Goal: Task Accomplishment & Management: Manage account settings

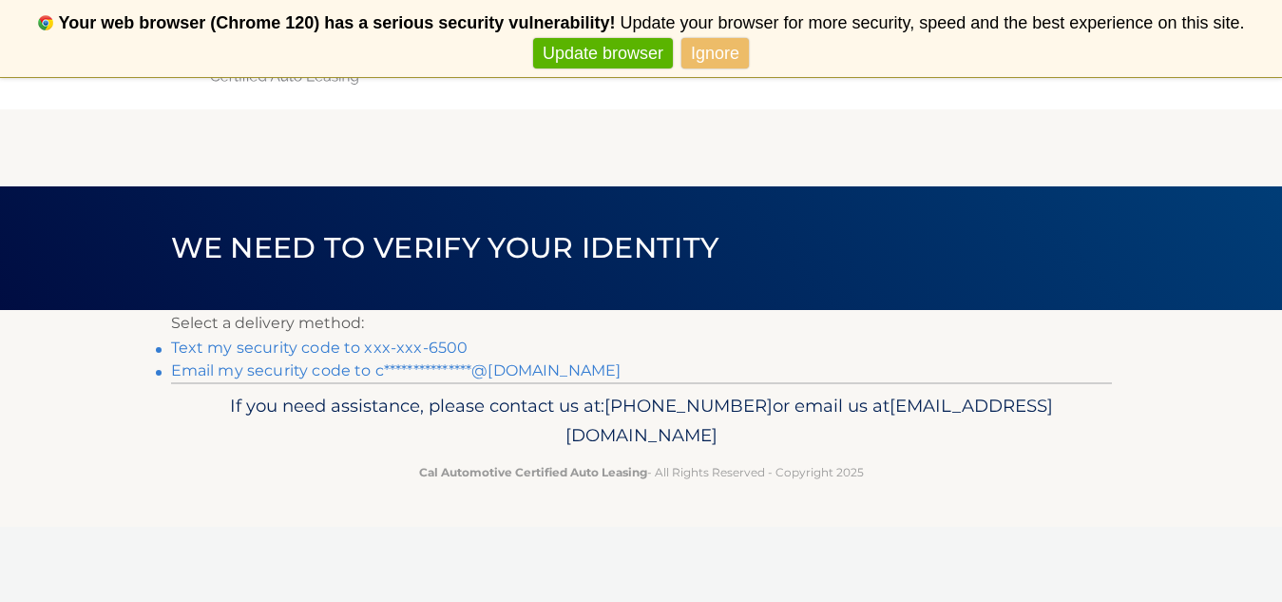
click at [632, 52] on link "Update browser" at bounding box center [603, 53] width 140 height 31
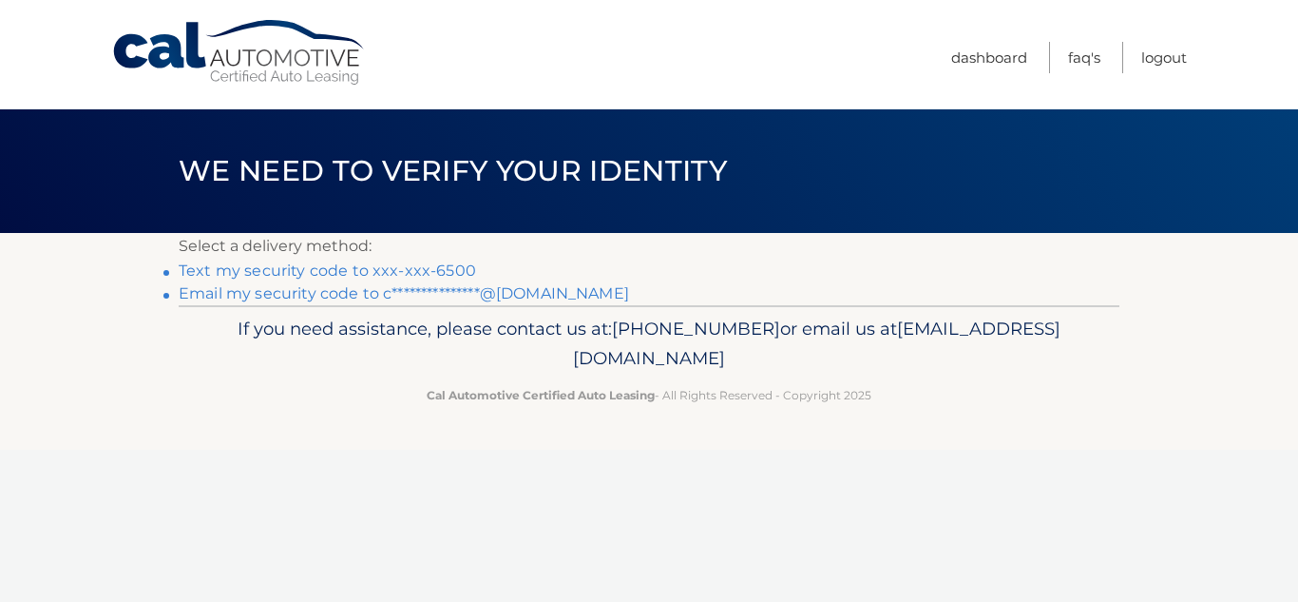
click at [437, 274] on link "Text my security code to xxx-xxx-6500" at bounding box center [327, 270] width 297 height 18
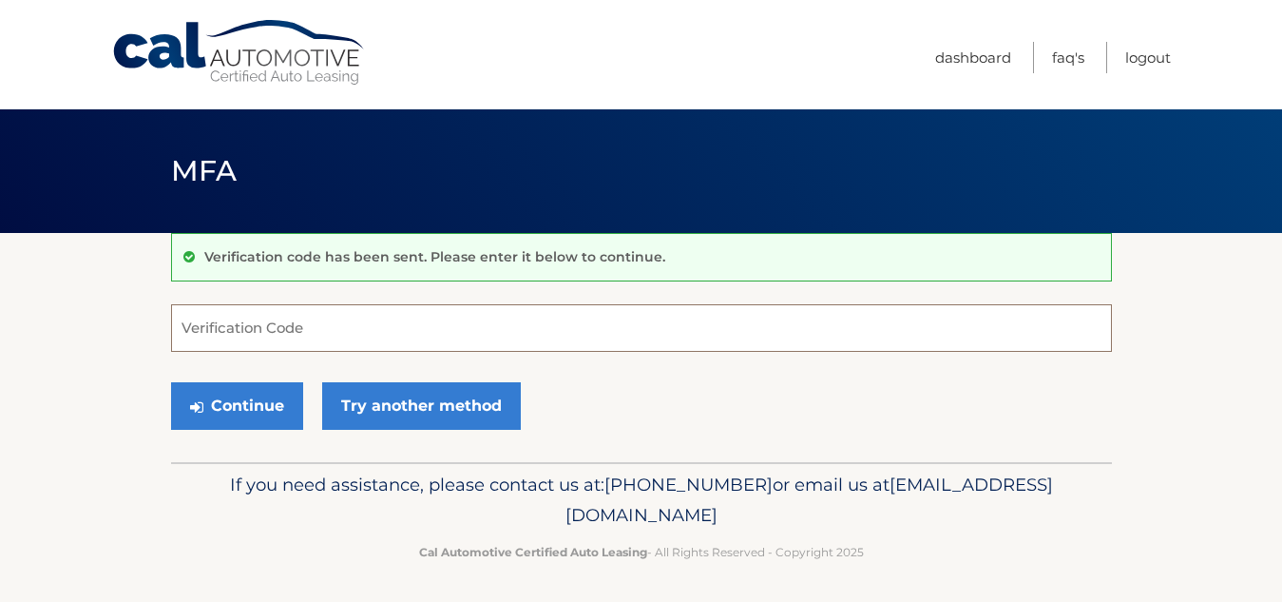
click at [255, 323] on input "Verification Code" at bounding box center [641, 328] width 941 height 48
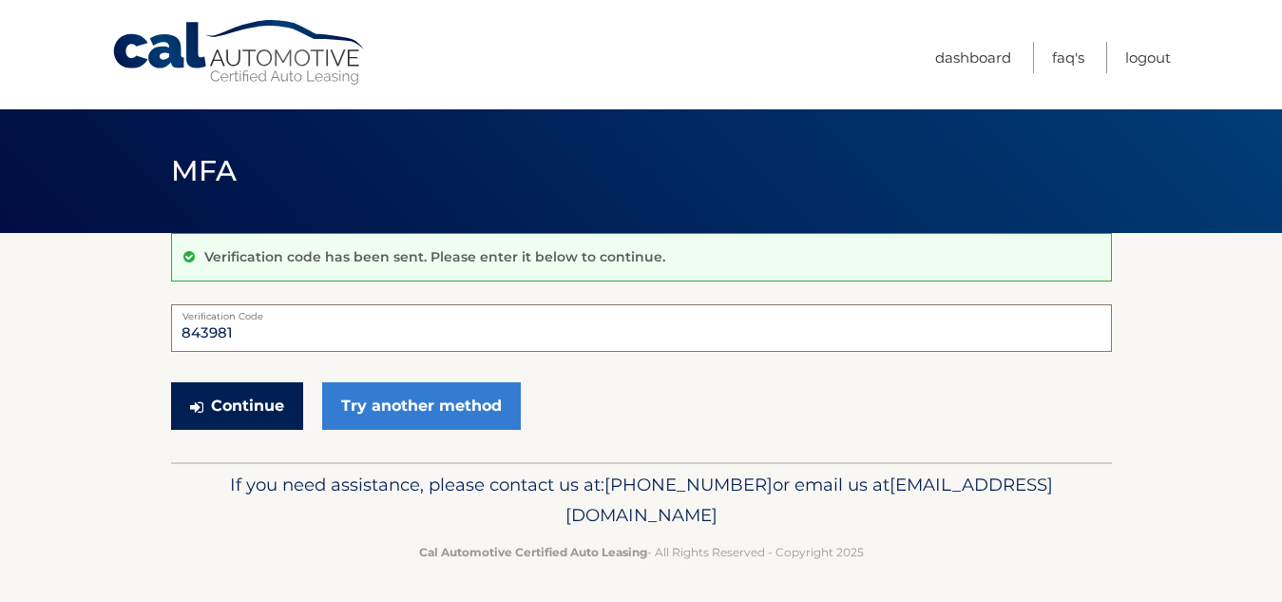
type input "843981"
click at [240, 398] on button "Continue" at bounding box center [237, 406] width 132 height 48
click at [259, 409] on button "Continue" at bounding box center [237, 406] width 132 height 48
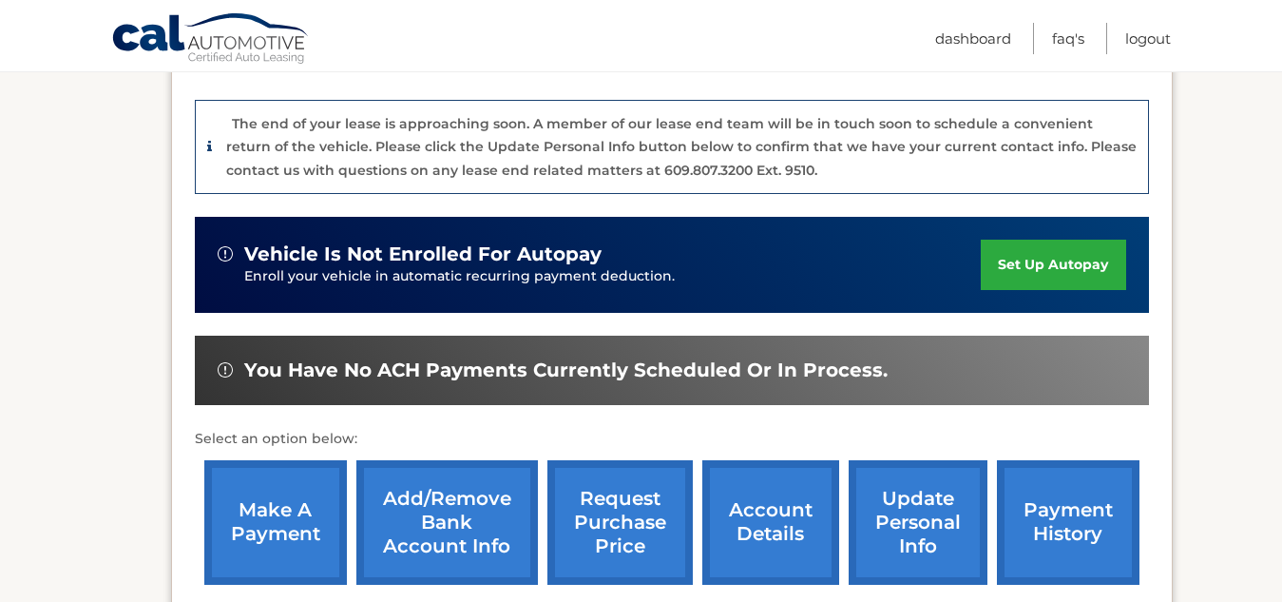
scroll to position [285, 0]
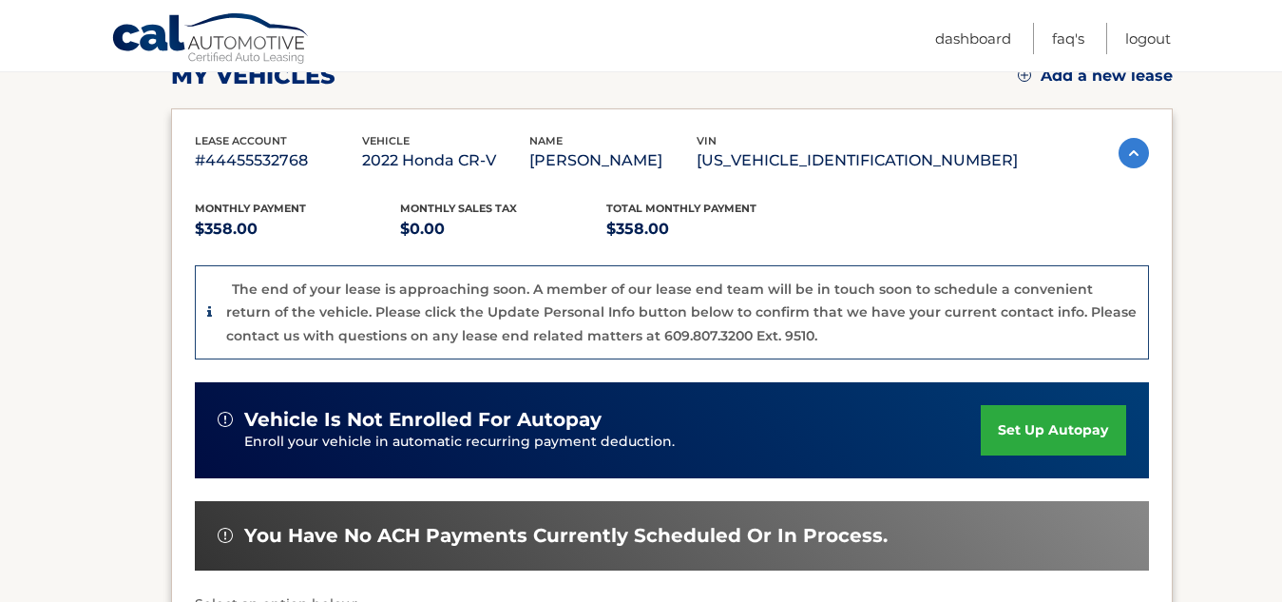
click at [1127, 150] on img at bounding box center [1134, 153] width 30 height 30
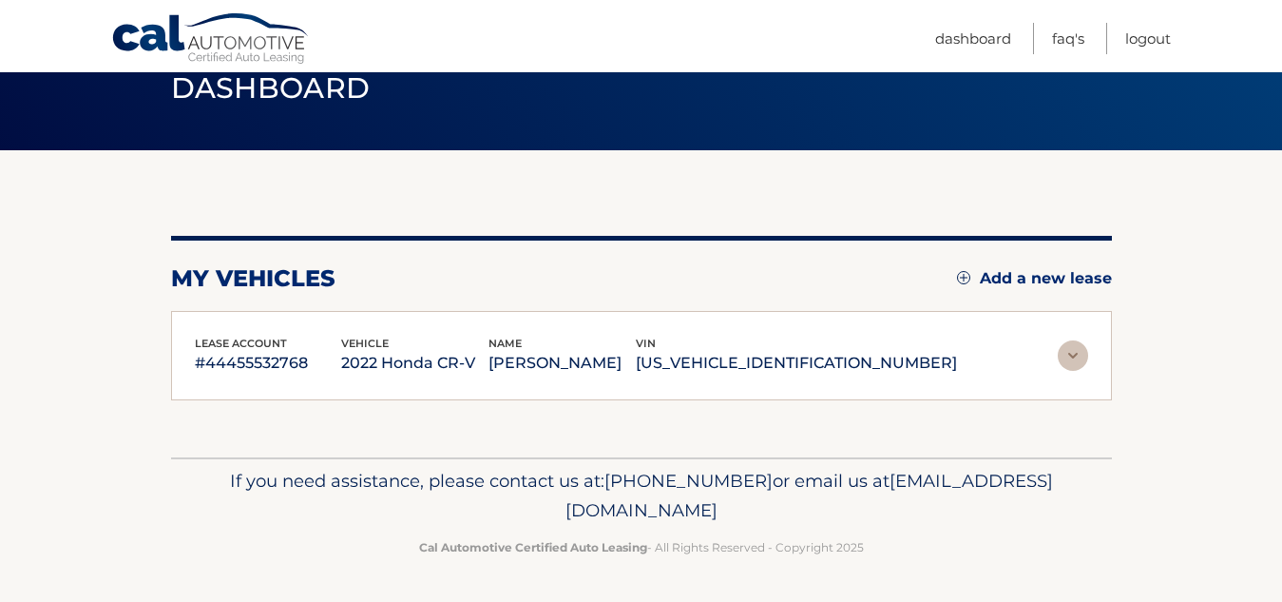
scroll to position [83, 0]
click at [1078, 350] on img at bounding box center [1073, 355] width 30 height 30
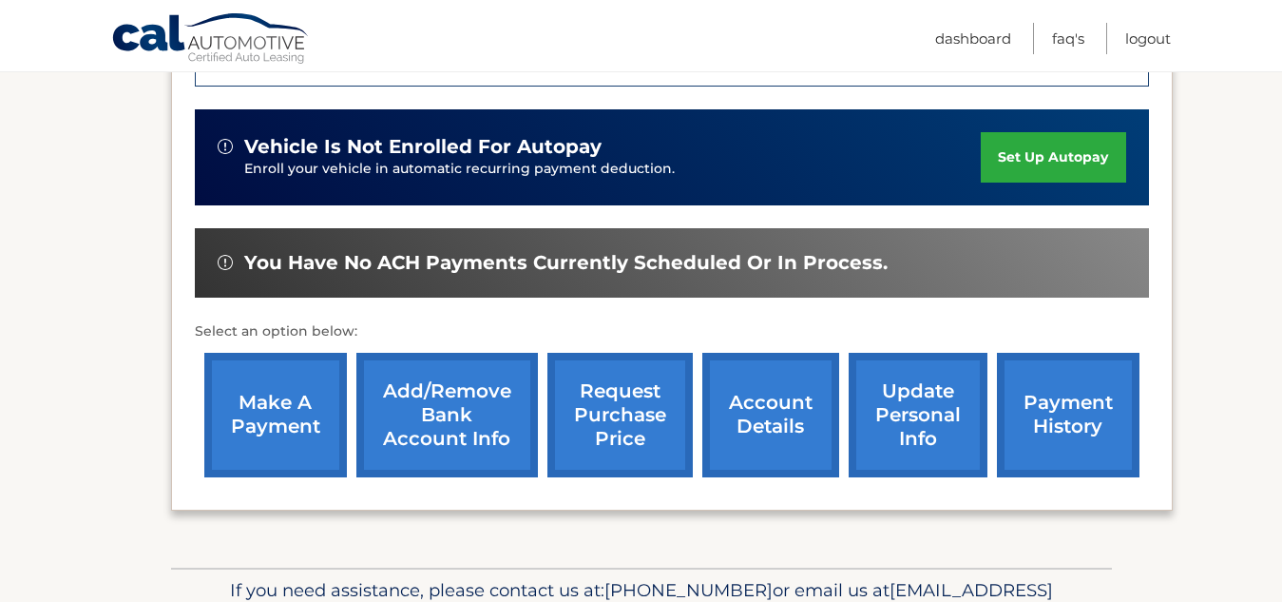
scroll to position [570, 0]
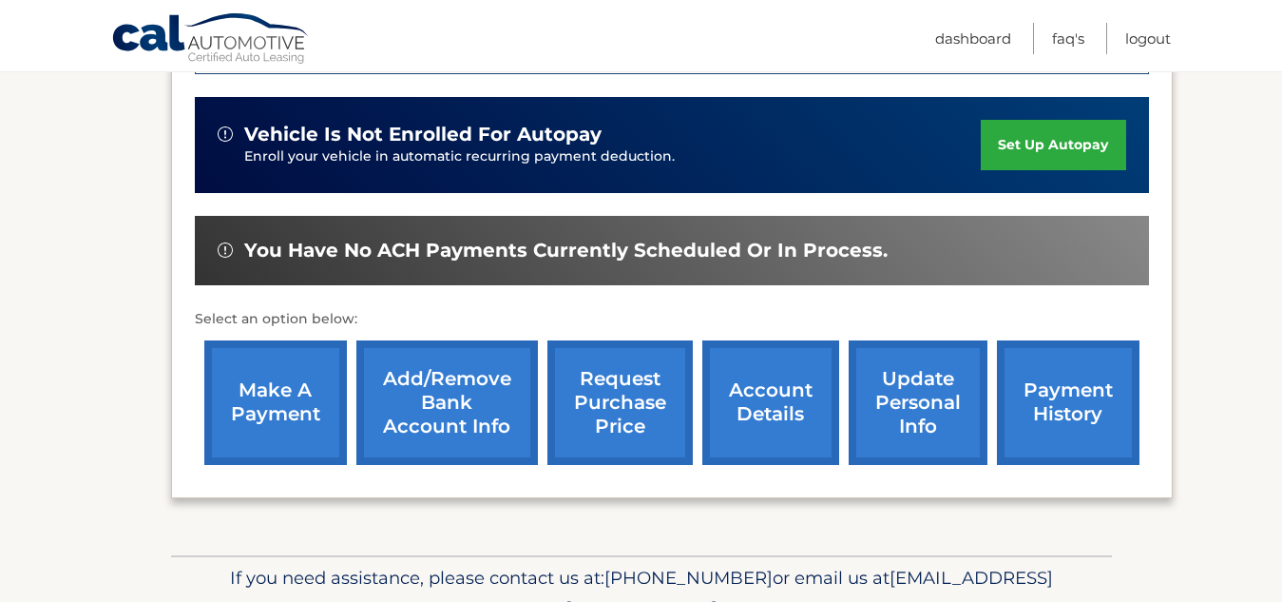
drag, startPoint x: 280, startPoint y: 250, endPoint x: 300, endPoint y: 223, distance: 33.3
drag, startPoint x: 300, startPoint y: 223, endPoint x: 31, endPoint y: 157, distance: 277.0
click at [31, 157] on section "my vehicles Add a new lease lease account #44455532768 vehicle 2022 Honda CR-V …" at bounding box center [641, 109] width 1282 height 892
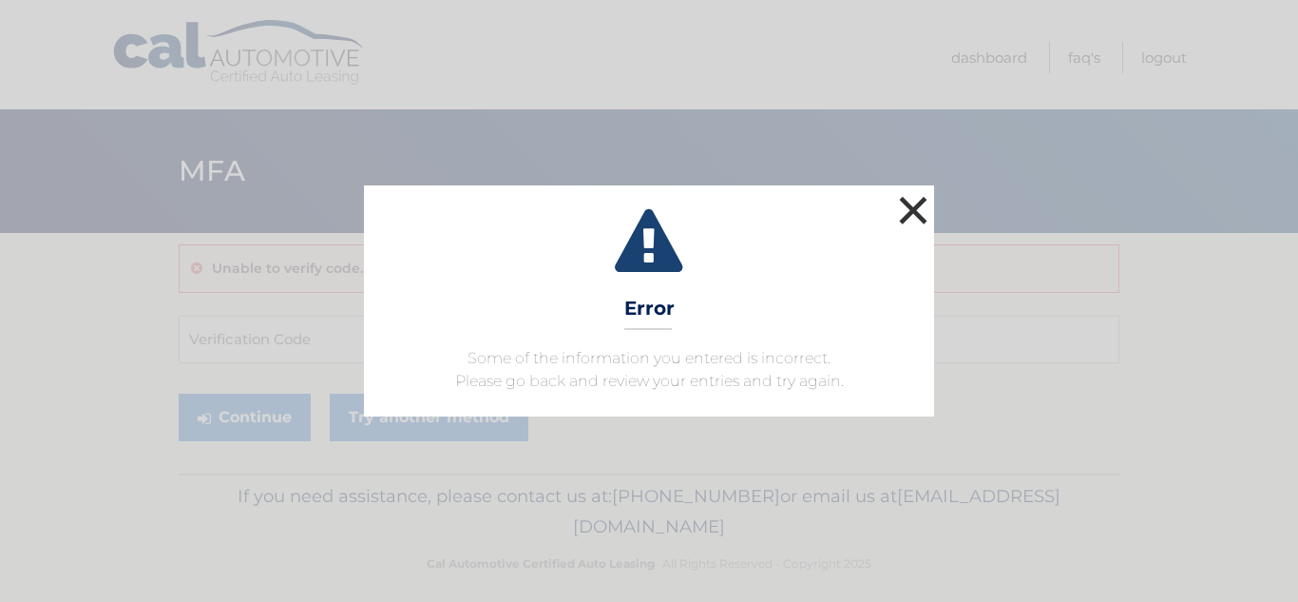
click at [915, 201] on button "×" at bounding box center [913, 210] width 38 height 38
click at [908, 214] on button "×" at bounding box center [913, 210] width 38 height 38
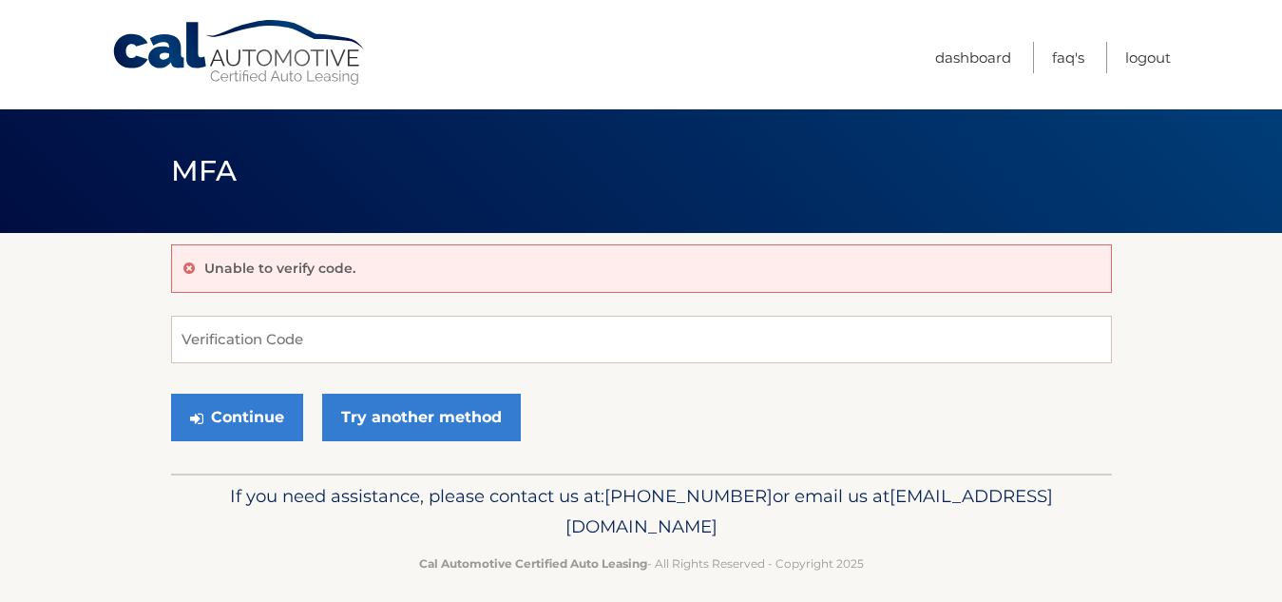
click at [388, 284] on div "Unable to verify code." at bounding box center [641, 268] width 941 height 48
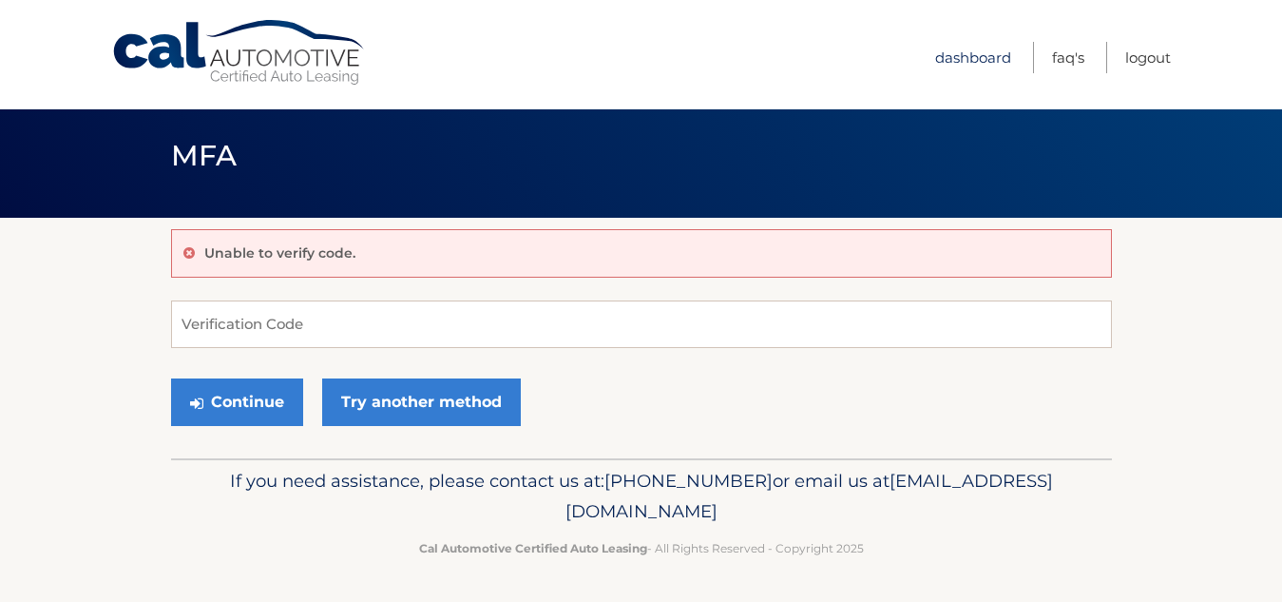
click at [970, 54] on link "Dashboard" at bounding box center [973, 57] width 76 height 31
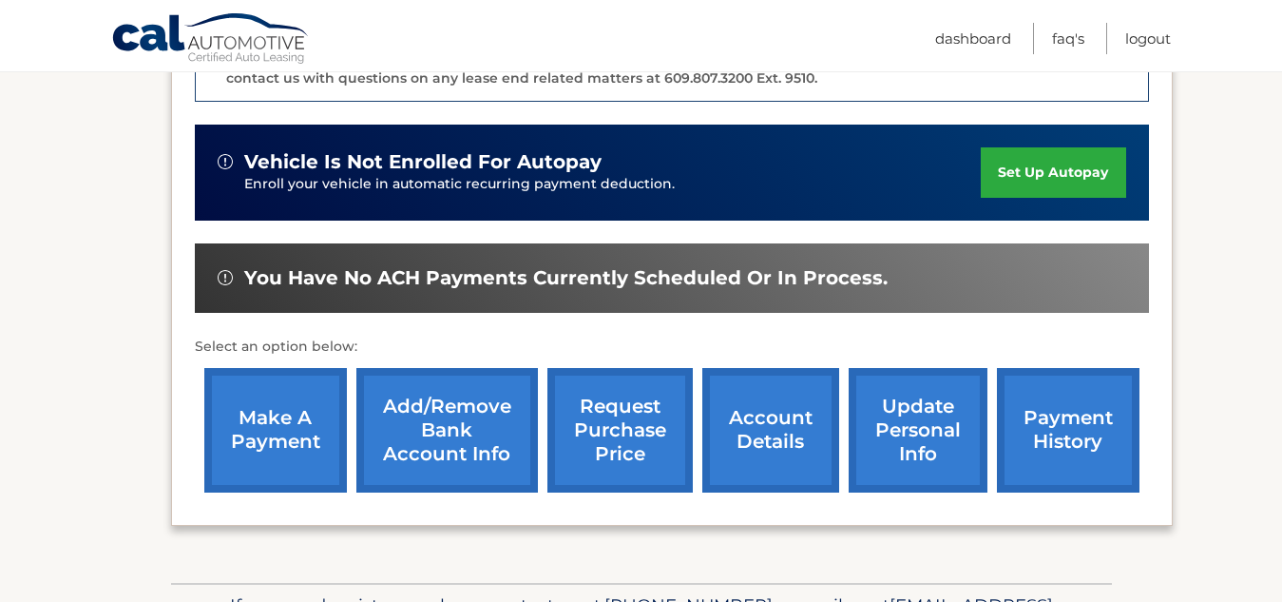
scroll to position [570, 0]
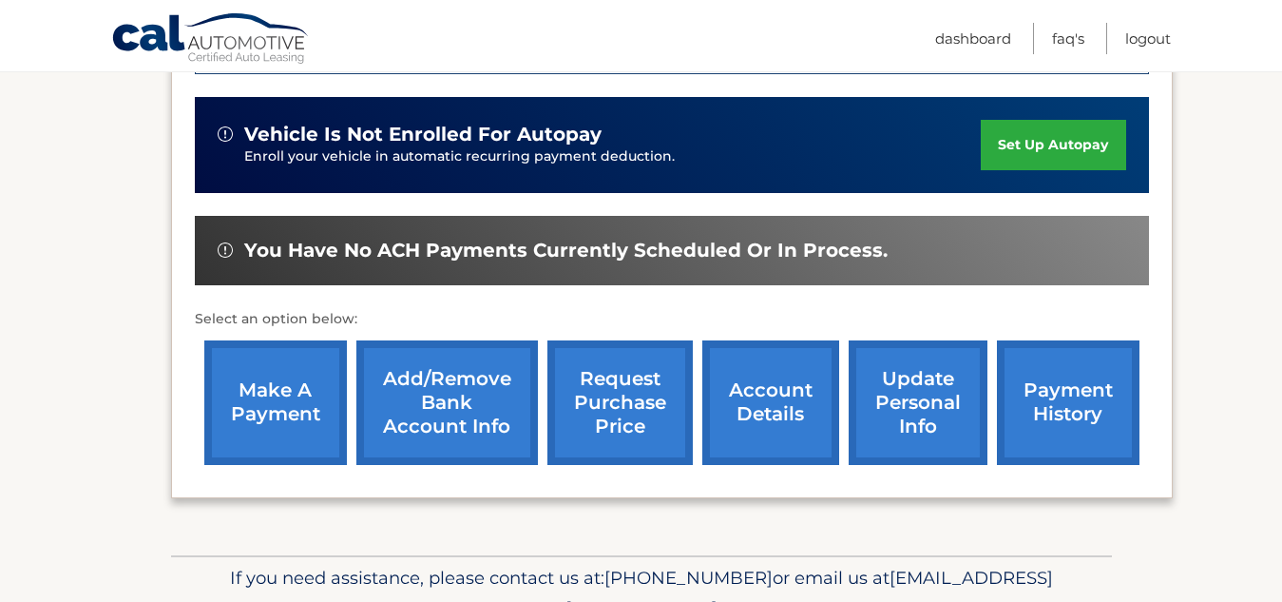
click at [1072, 366] on link "payment history" at bounding box center [1068, 402] width 143 height 124
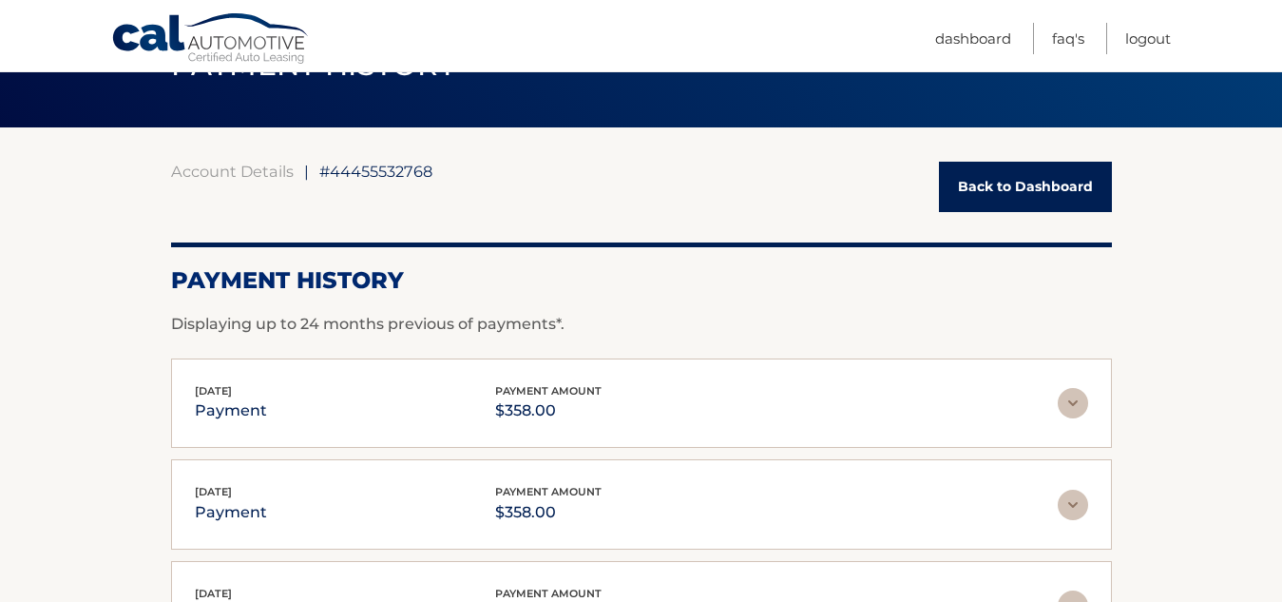
scroll to position [190, 0]
